Goal: Task Accomplishment & Management: Use online tool/utility

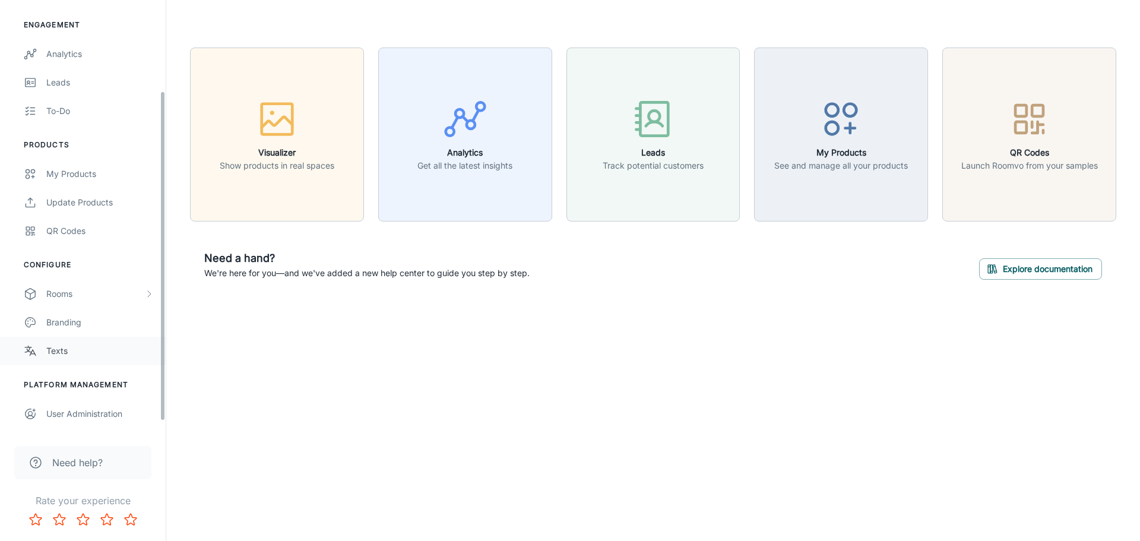
scroll to position [119, 0]
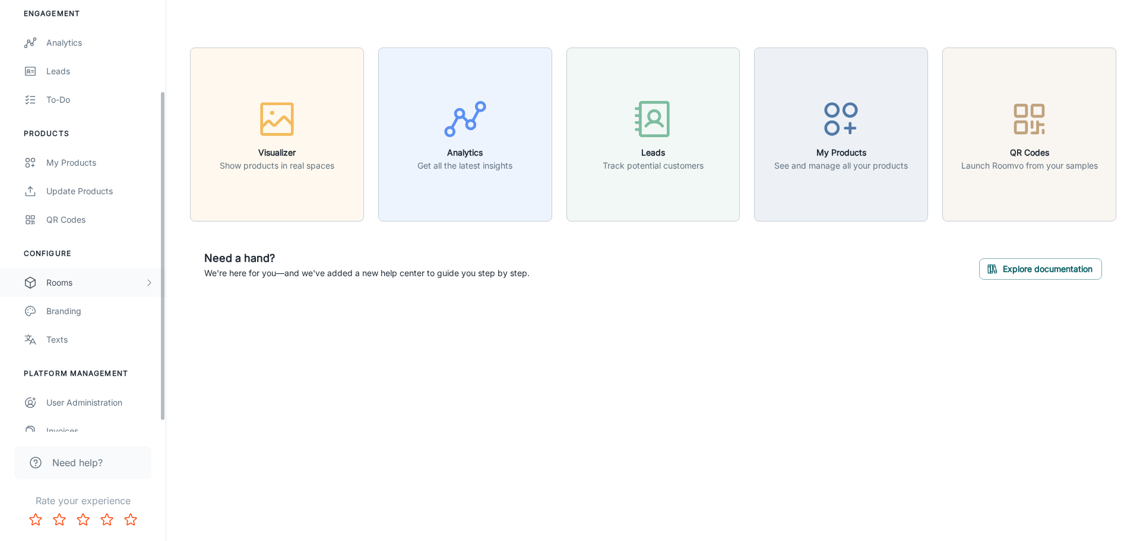
click at [53, 282] on div "Rooms" at bounding box center [95, 282] width 98 height 13
click at [58, 313] on div "My Rooms" at bounding box center [99, 311] width 107 height 13
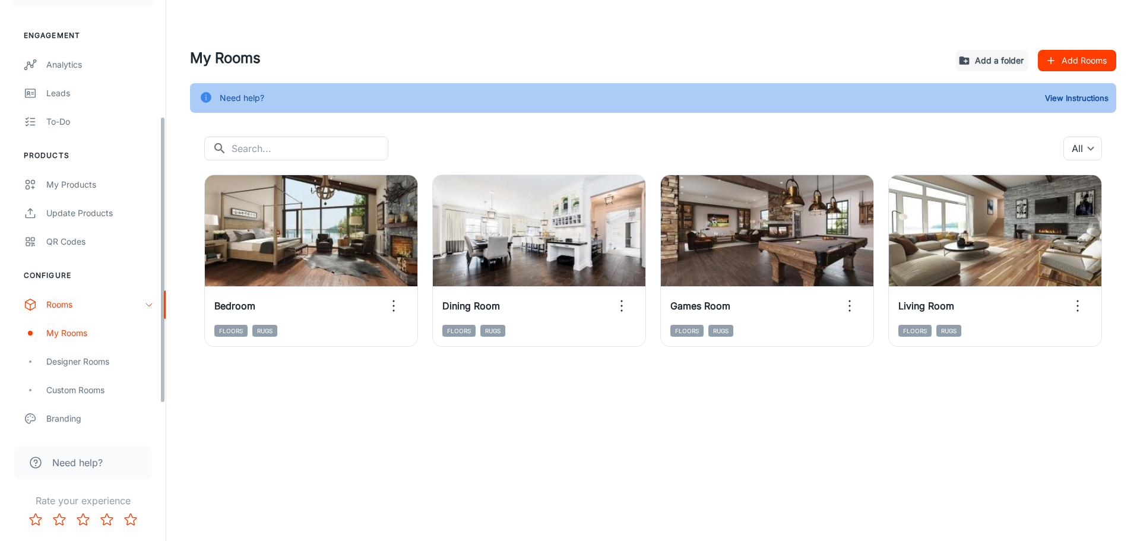
scroll to position [178, 0]
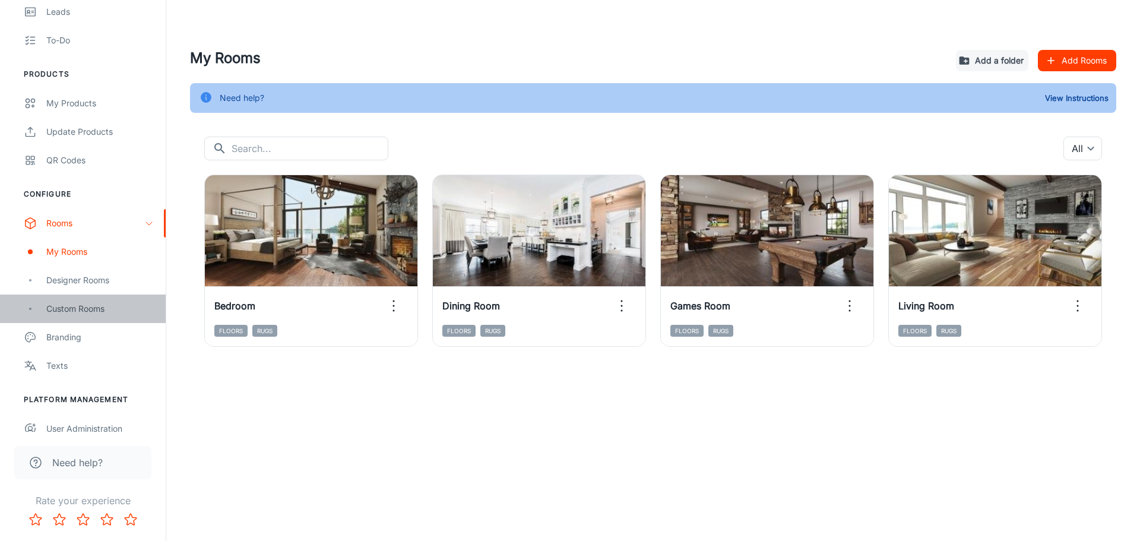
click at [84, 306] on div "Custom Rooms" at bounding box center [99, 308] width 107 height 13
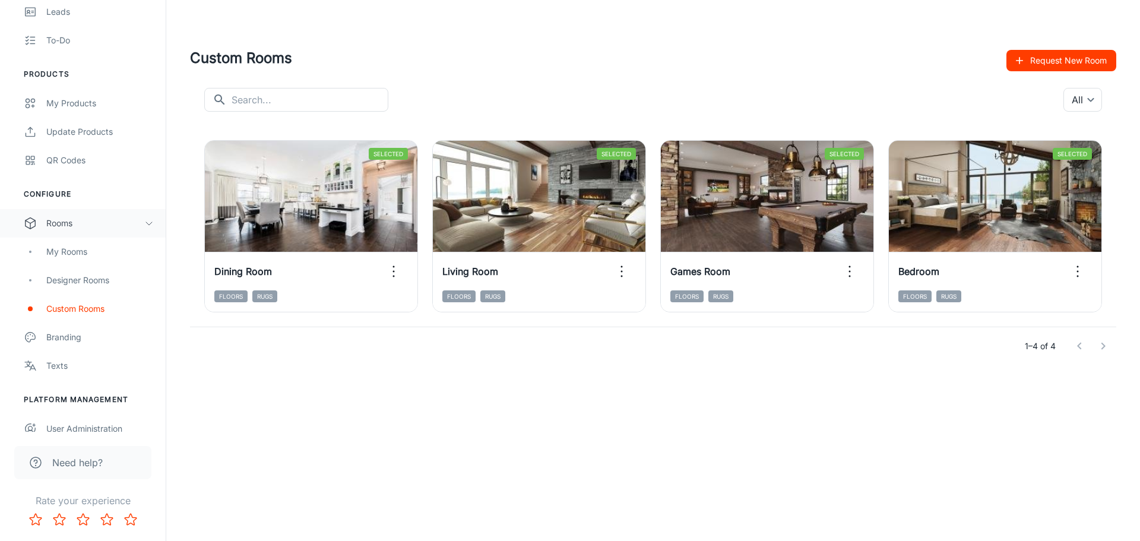
click at [59, 227] on div "Rooms" at bounding box center [95, 223] width 98 height 13
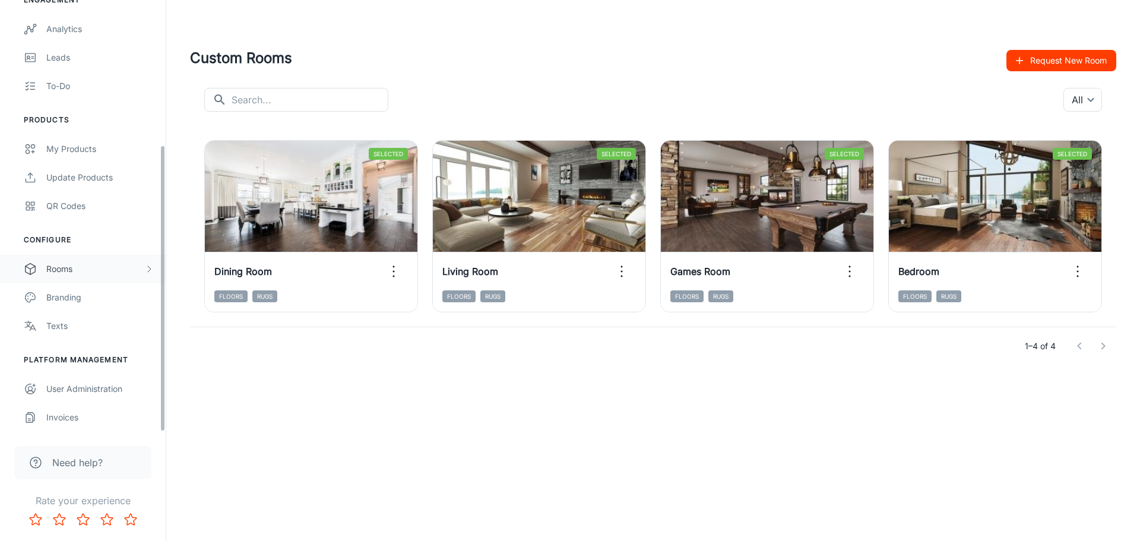
scroll to position [132, 0]
click at [62, 265] on div "Rooms" at bounding box center [95, 268] width 98 height 13
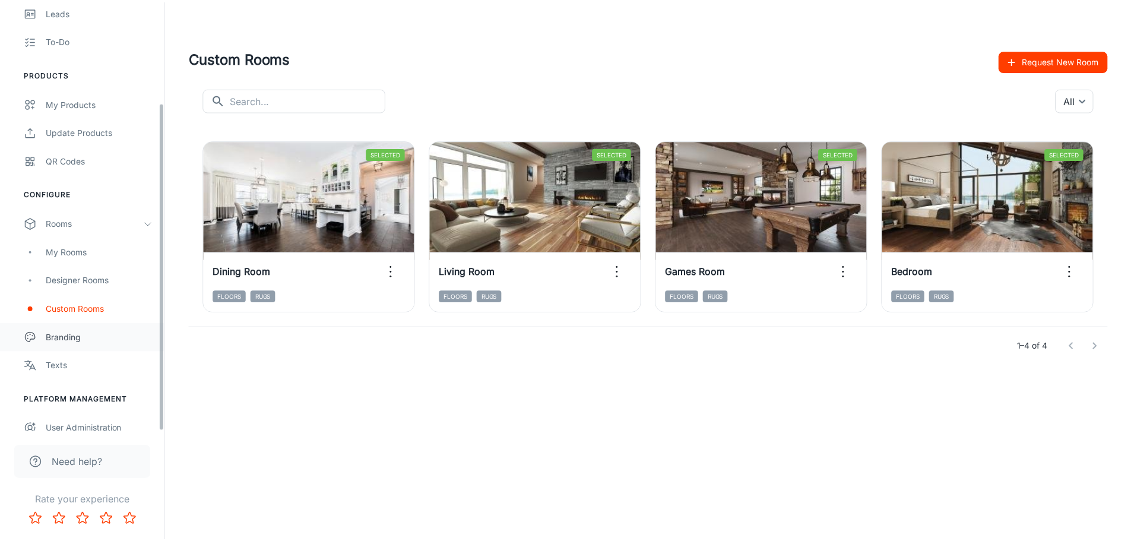
scroll to position [178, 0]
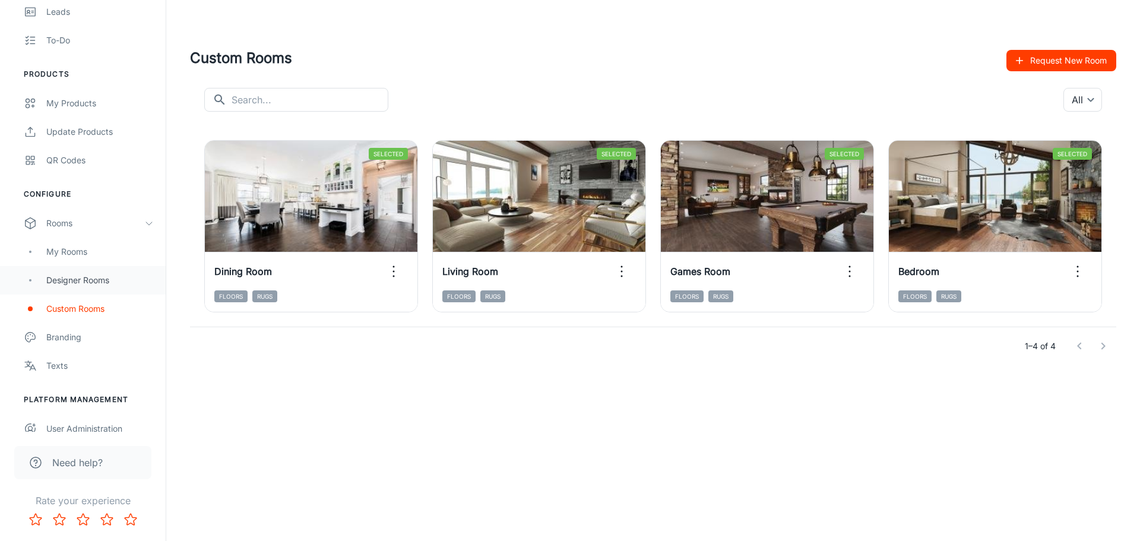
click at [88, 282] on div "Designer Rooms" at bounding box center [99, 280] width 107 height 13
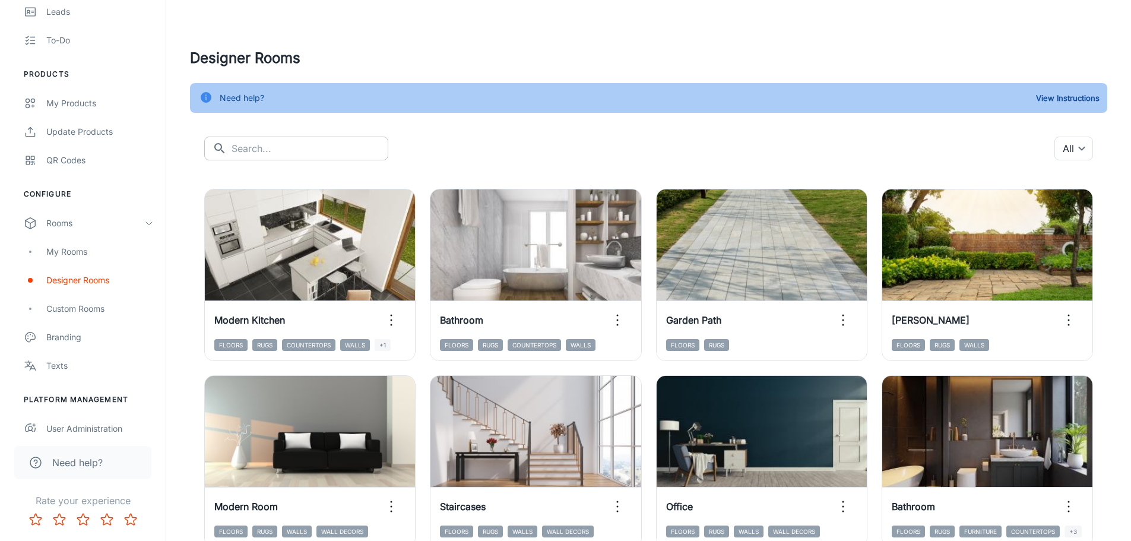
drag, startPoint x: 287, startPoint y: 165, endPoint x: 286, endPoint y: 157, distance: 8.4
click at [286, 155] on input "text" at bounding box center [310, 149] width 157 height 24
type input "living room"
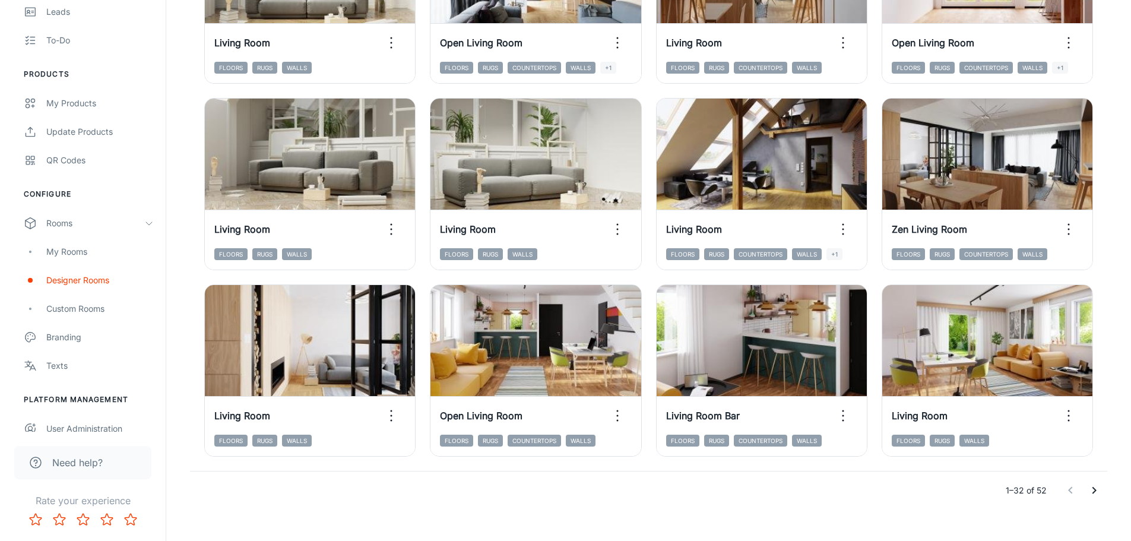
scroll to position [1225, 0]
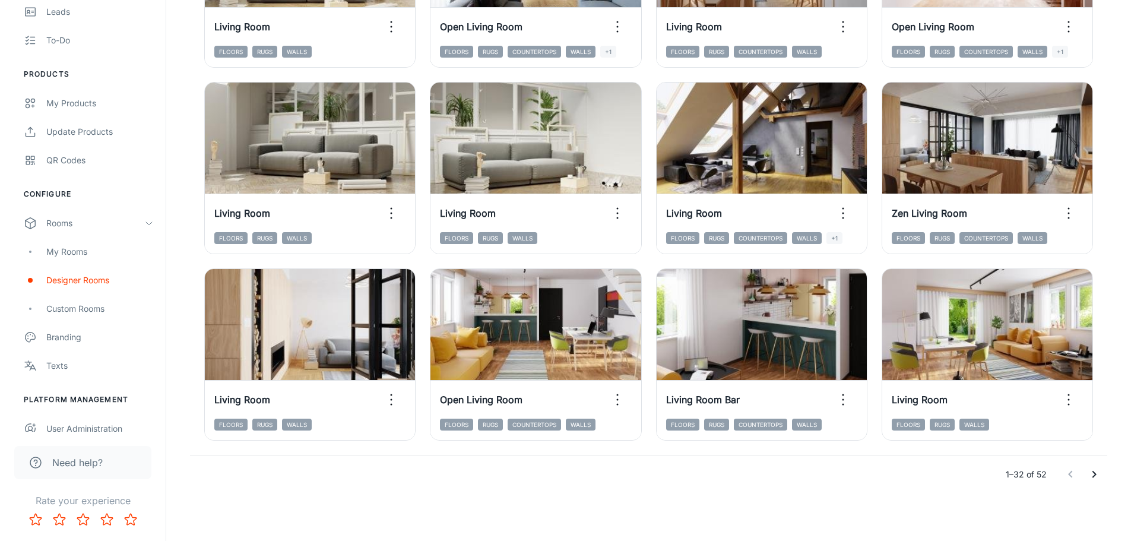
click at [869, 400] on icon "Go to next page" at bounding box center [1094, 474] width 14 height 14
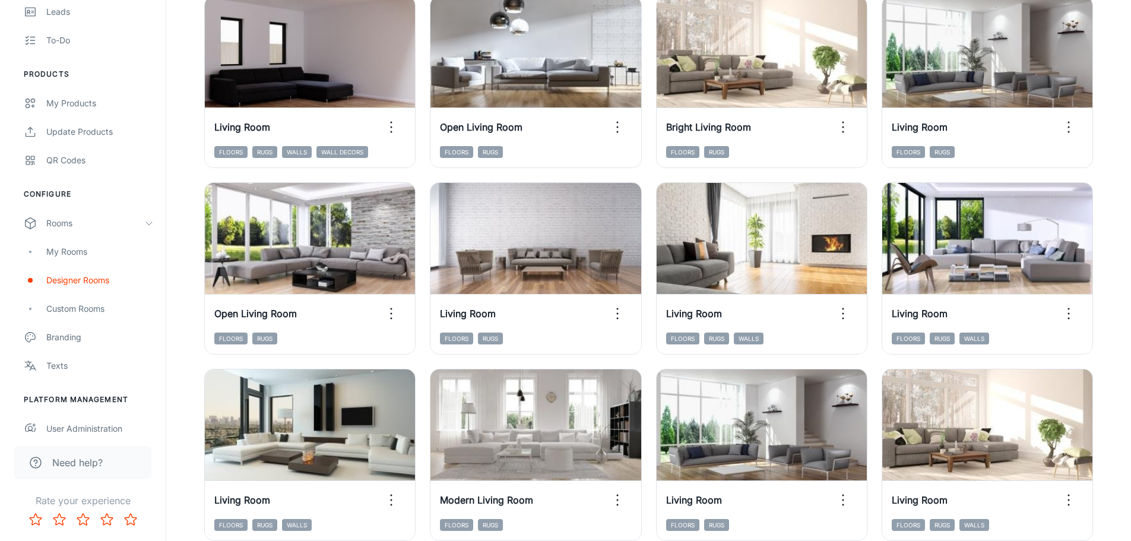
scroll to position [369, 0]
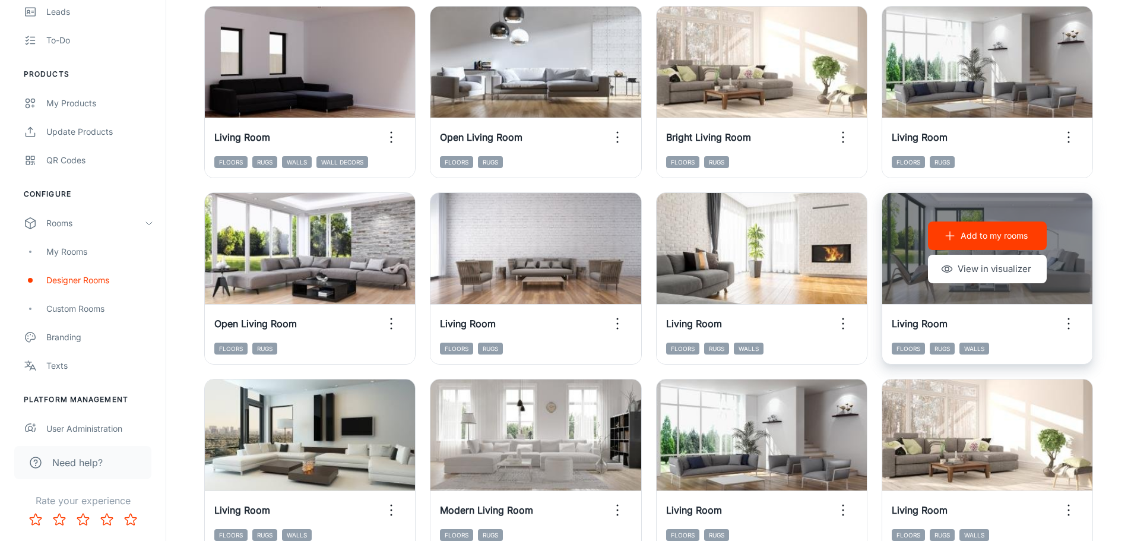
click at [869, 207] on div "Add to my rooms View in visualizer" at bounding box center [987, 252] width 210 height 119
click at [869, 237] on div "Add to my rooms View in visualizer" at bounding box center [987, 252] width 210 height 119
click at [869, 273] on button "View in visualizer" at bounding box center [987, 269] width 119 height 28
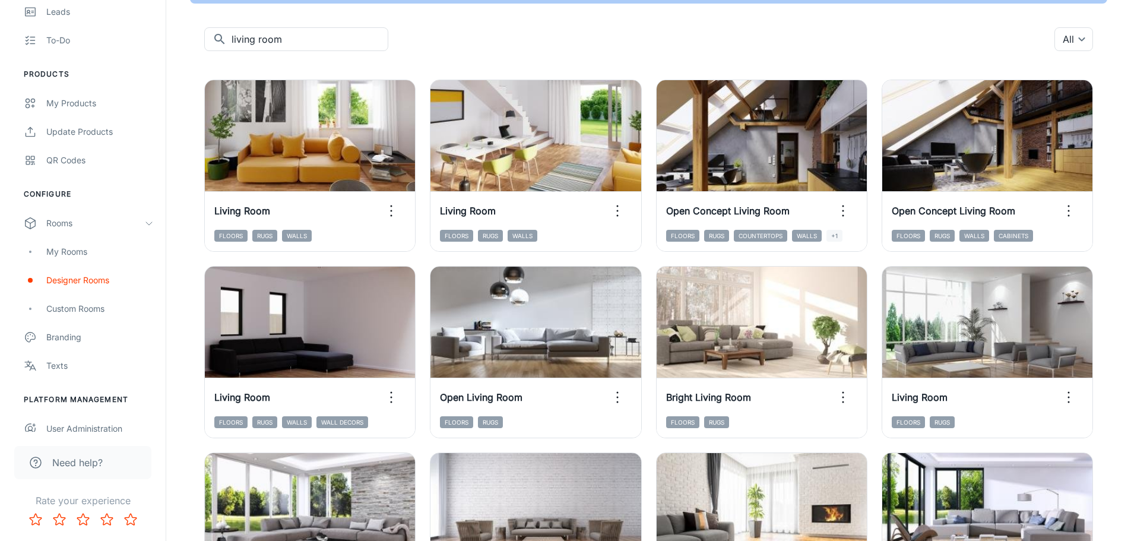
scroll to position [0, 0]
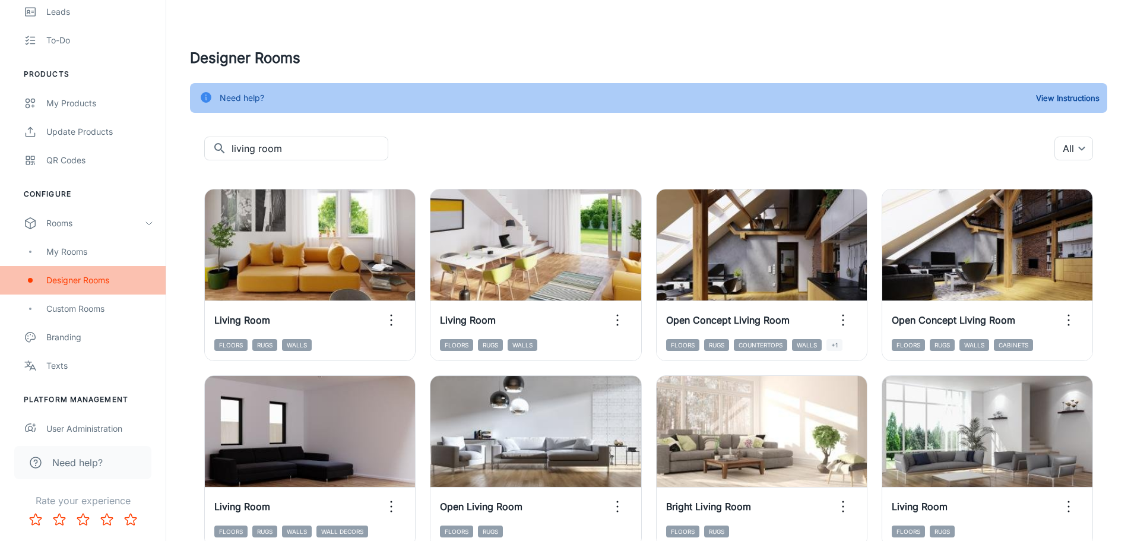
click at [94, 281] on div "Designer Rooms" at bounding box center [99, 280] width 107 height 13
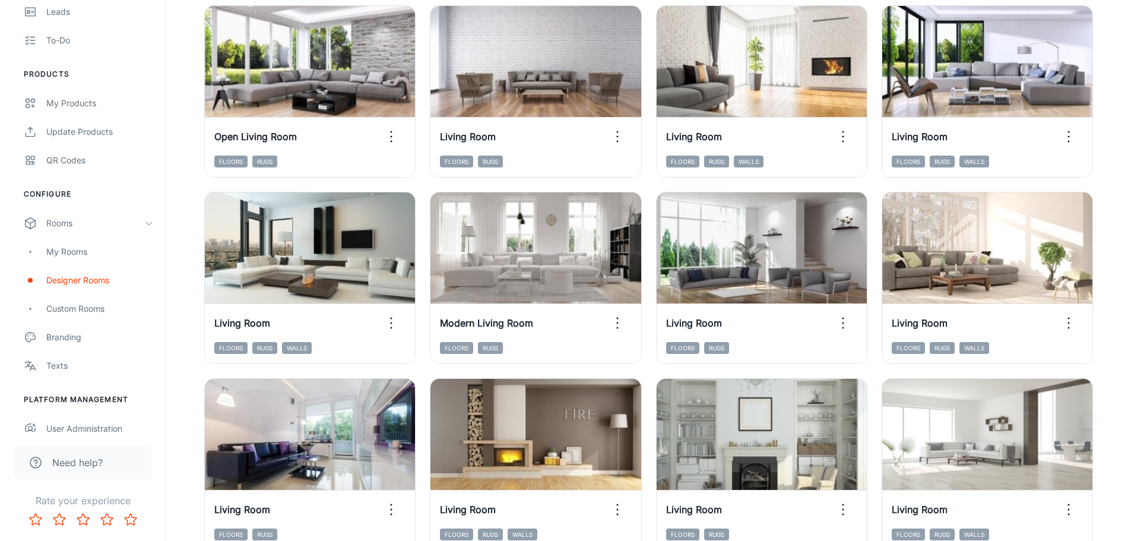
scroll to position [666, 0]
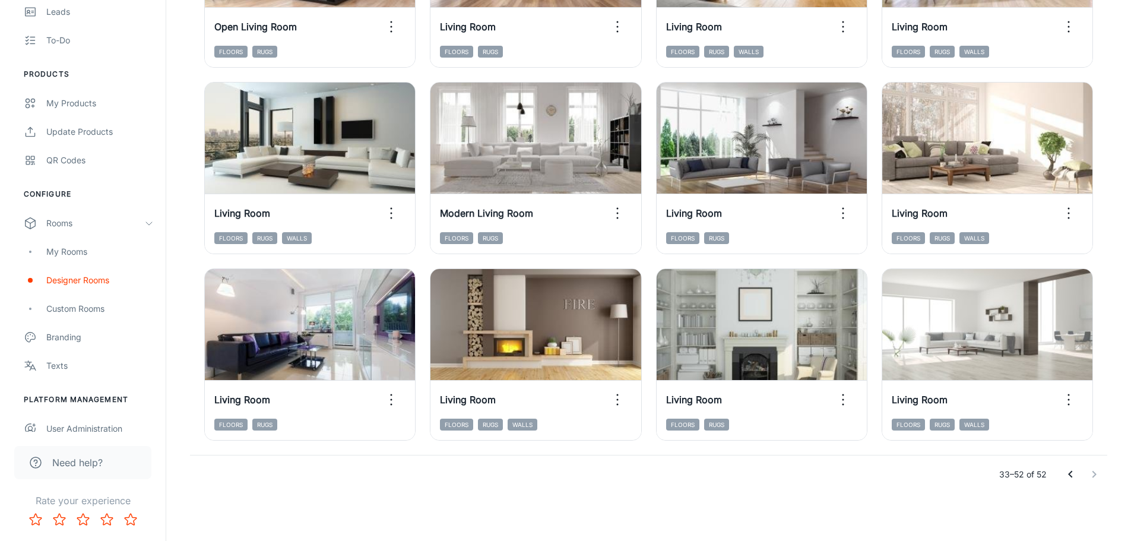
click at [869, 400] on icon "Go to previous page" at bounding box center [1070, 474] width 14 height 14
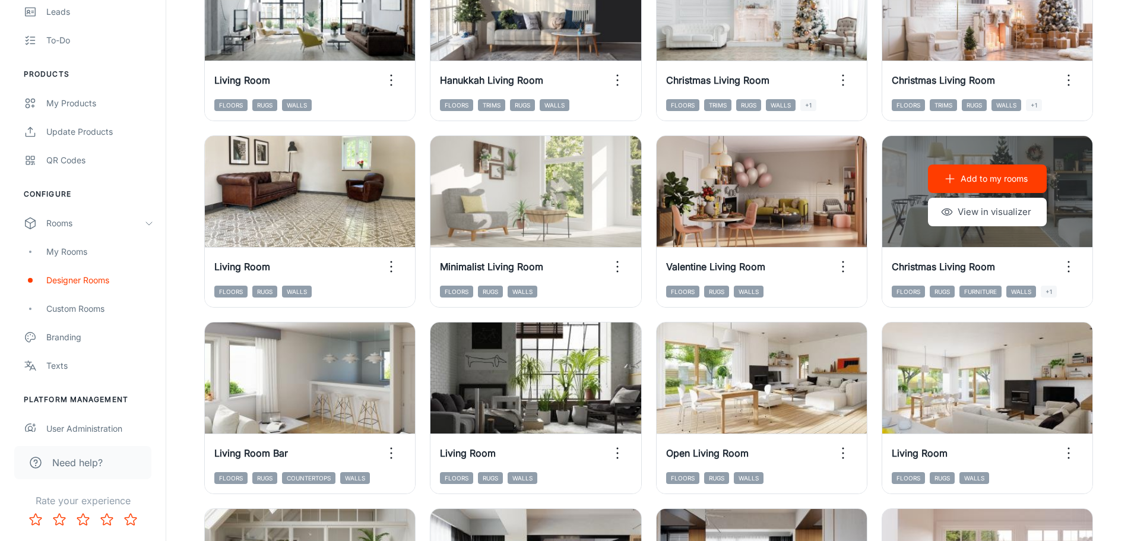
scroll to position [547, 0]
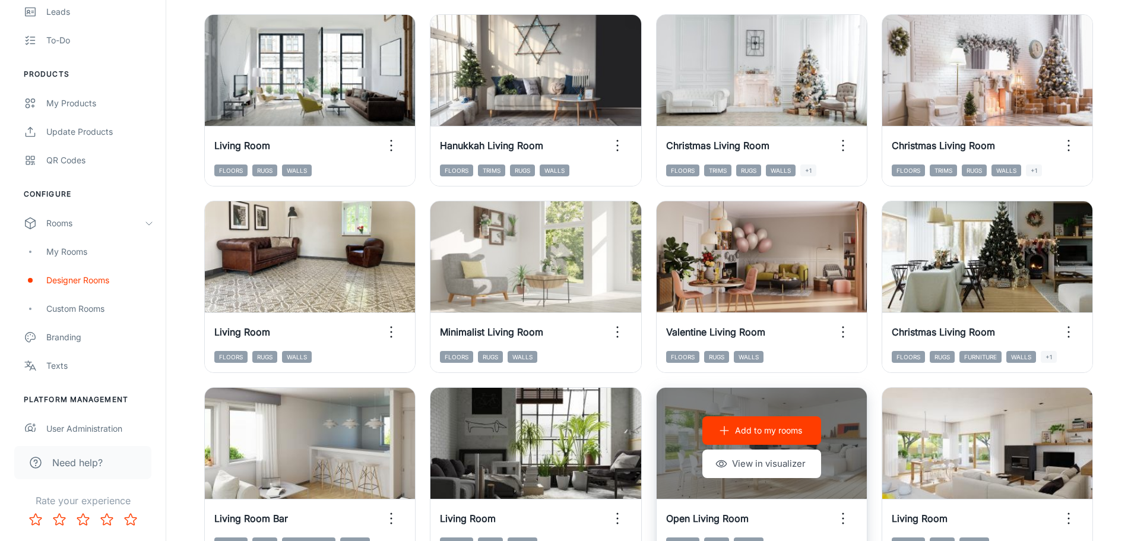
click at [810, 400] on div "Add to my rooms View in visualizer" at bounding box center [762, 447] width 210 height 119
click at [775, 400] on button "View in visualizer" at bounding box center [761, 463] width 119 height 28
